Goal: Navigation & Orientation: Find specific page/section

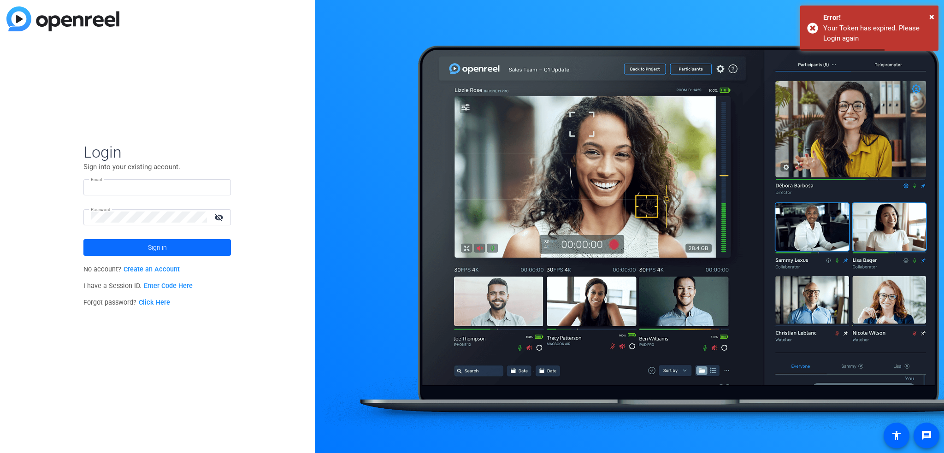
type input "[EMAIL_ADDRESS][DOMAIN_NAME]"
click at [160, 248] on span "Sign in" at bounding box center [157, 247] width 19 height 23
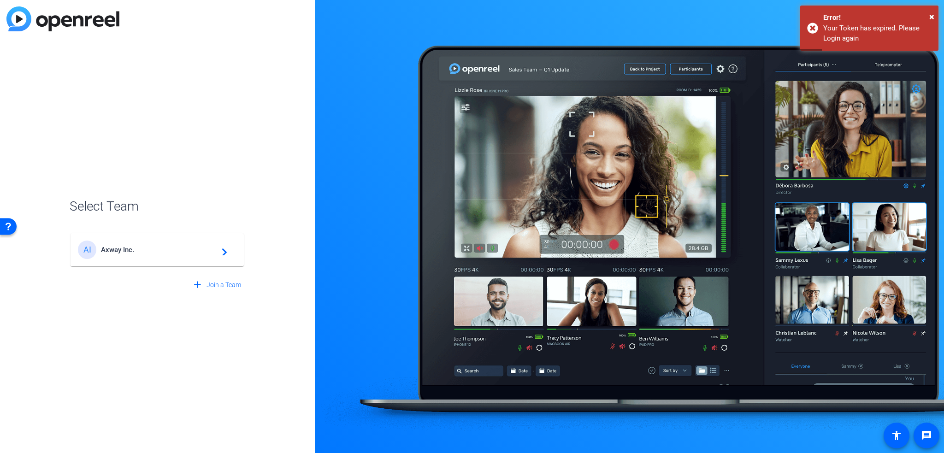
click at [182, 246] on span "Axway Inc." at bounding box center [158, 250] width 115 height 8
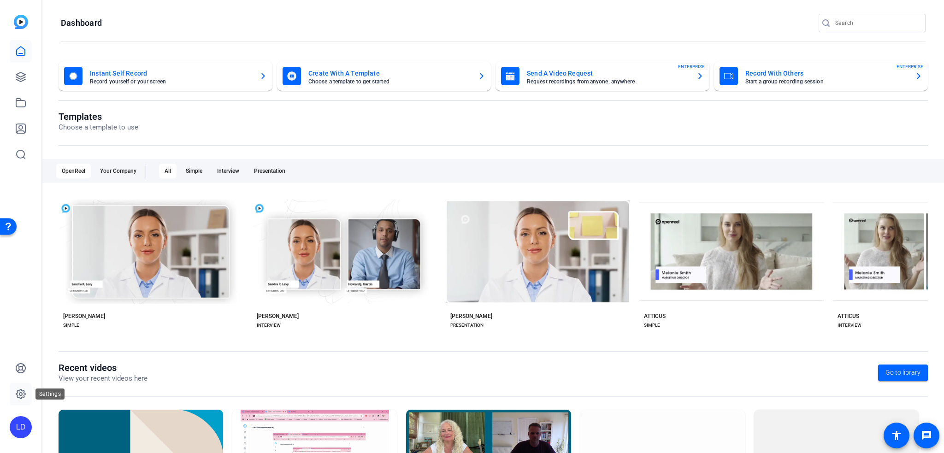
click at [28, 394] on link at bounding box center [21, 394] width 22 height 22
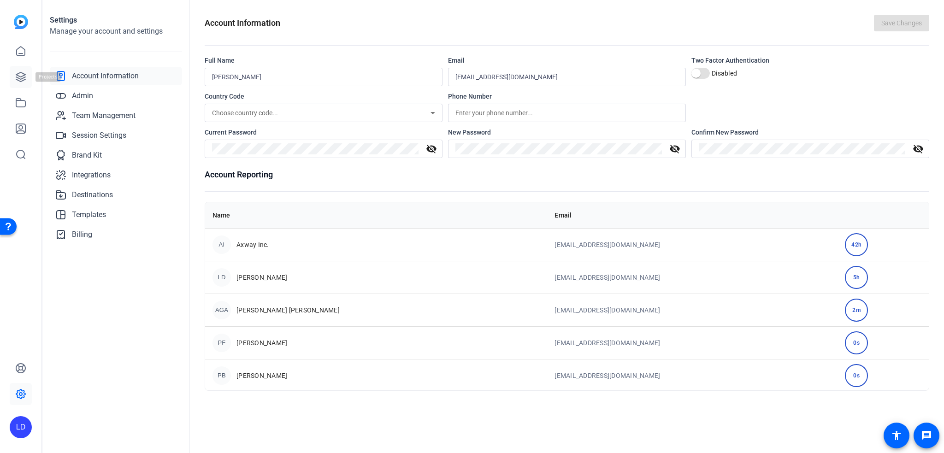
click at [24, 75] on icon at bounding box center [20, 76] width 11 height 11
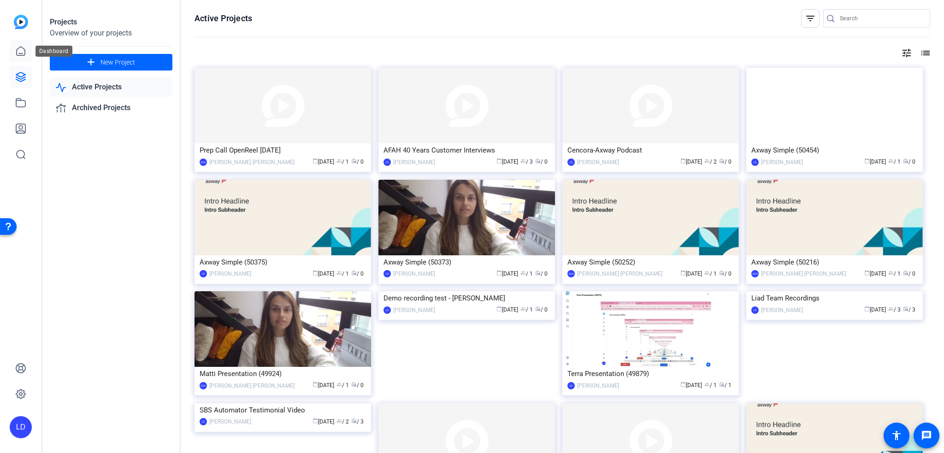
click at [16, 53] on icon at bounding box center [20, 51] width 11 height 11
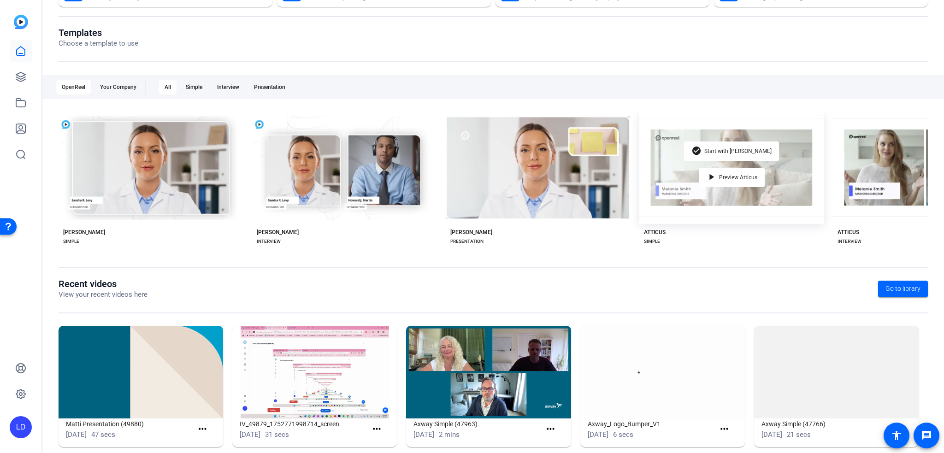
scroll to position [98, 0]
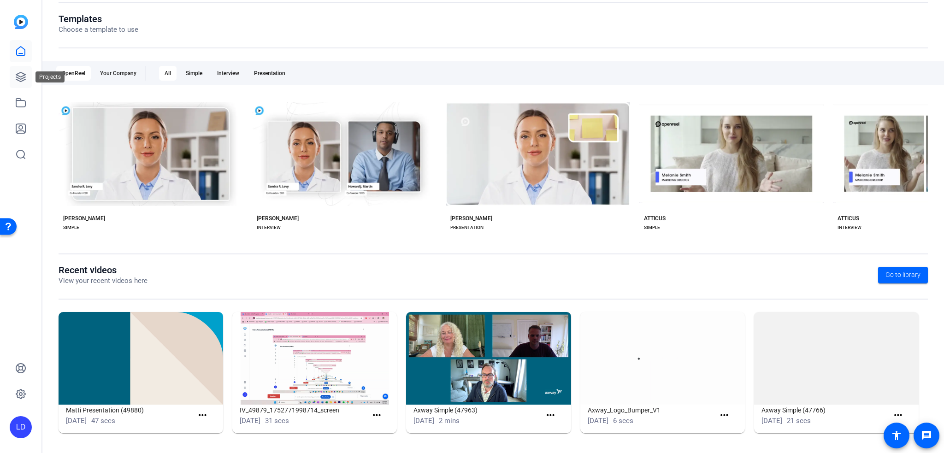
click at [16, 79] on icon at bounding box center [20, 76] width 11 height 11
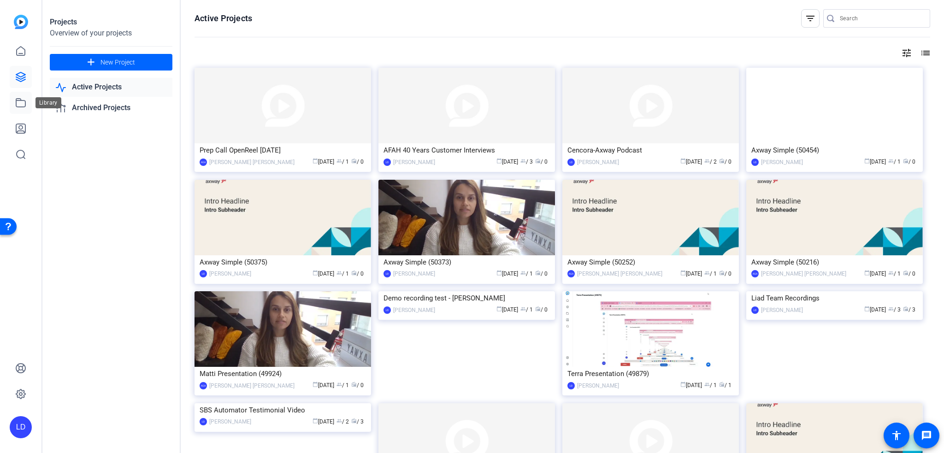
click at [16, 99] on icon at bounding box center [20, 103] width 9 height 8
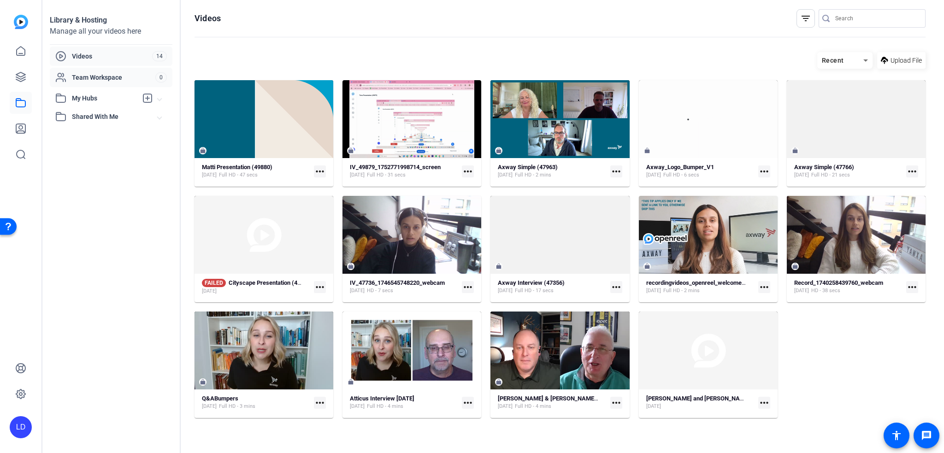
click at [117, 81] on span "Team Workspace" at bounding box center [113, 77] width 83 height 9
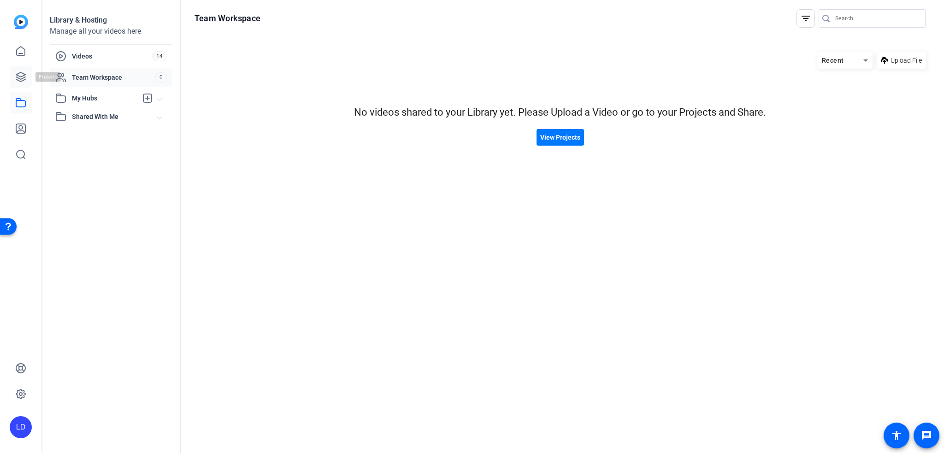
click at [29, 78] on link at bounding box center [21, 77] width 22 height 22
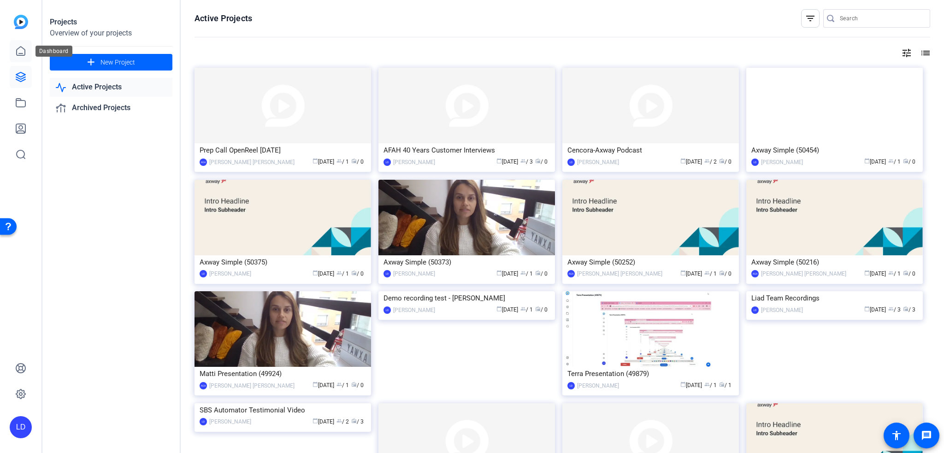
click at [26, 57] on link at bounding box center [21, 51] width 22 height 22
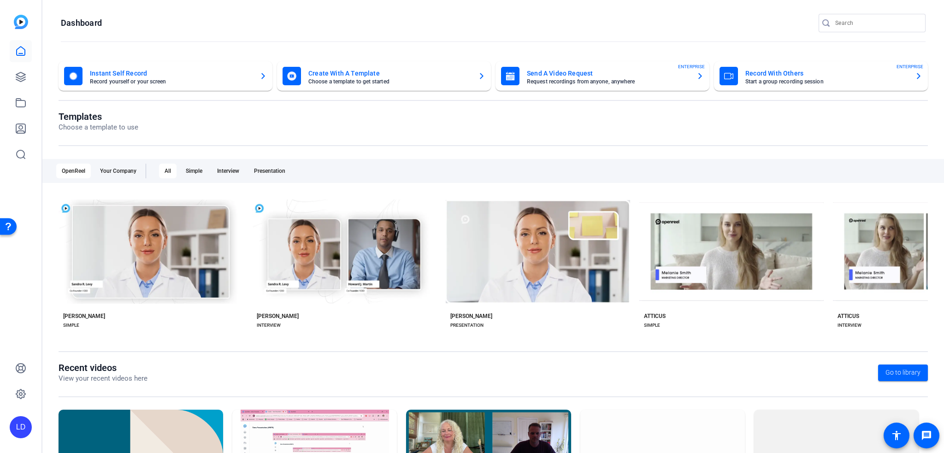
scroll to position [98, 0]
